Goal: Register for event/course

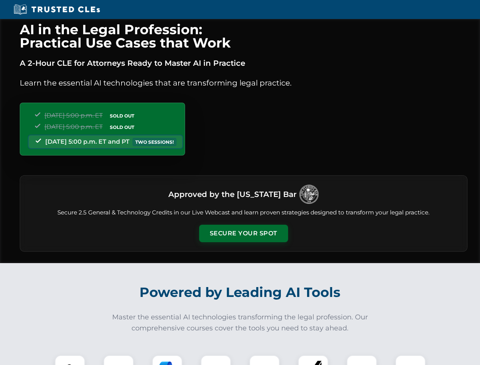
click at [243, 233] on button "Secure Your Spot" at bounding box center [243, 233] width 89 height 17
click at [70, 360] on img at bounding box center [70, 370] width 22 height 22
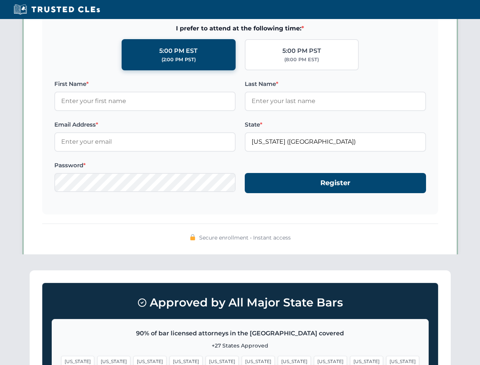
click at [278, 360] on span "[US_STATE]" at bounding box center [294, 361] width 33 height 11
click at [350, 360] on span "[US_STATE]" at bounding box center [366, 361] width 33 height 11
